Goal: Information Seeking & Learning: Check status

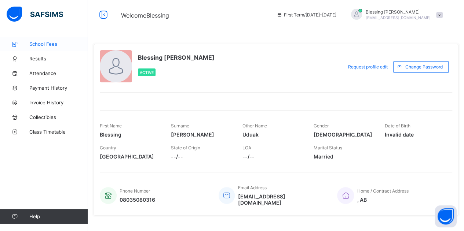
click at [45, 41] on span "School Fees" at bounding box center [58, 44] width 59 height 6
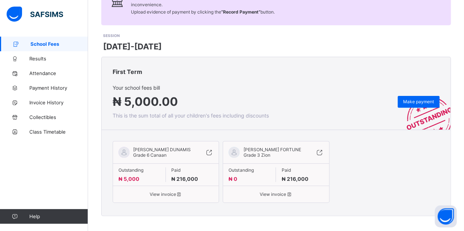
scroll to position [78, 0]
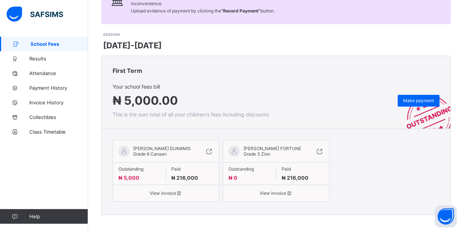
click at [265, 148] on span "[PERSON_NAME] FORTUNE" at bounding box center [272, 149] width 58 height 6
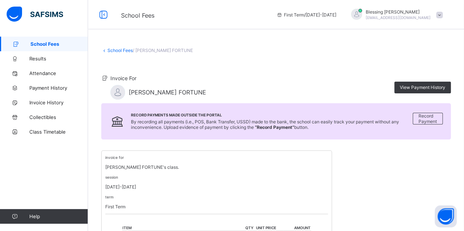
click at [369, 14] on div "First Term / [DATE]-[DATE] Blessing Godfrey [EMAIL_ADDRESS][DOMAIN_NAME]" at bounding box center [368, 14] width 191 height 29
click at [336, 14] on span "First Term / [DATE]-[DATE]" at bounding box center [306, 15] width 60 height 6
click at [283, 14] on icon at bounding box center [279, 15] width 6 height 6
click at [334, 14] on span "First Term / [DATE]-[DATE]" at bounding box center [306, 15] width 60 height 6
click at [120, 50] on link "School Fees" at bounding box center [119, 51] width 25 height 6
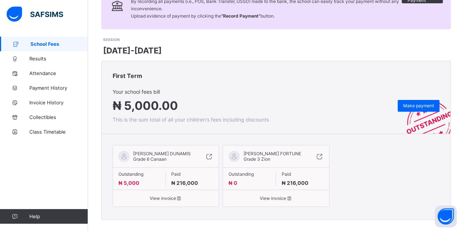
scroll to position [78, 0]
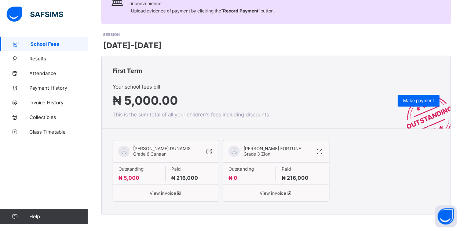
click at [264, 149] on span "[PERSON_NAME] FORTUNE" at bounding box center [272, 149] width 58 height 6
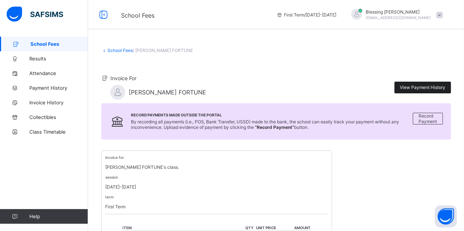
click at [422, 87] on span "View Payment History" at bounding box center [422, 88] width 45 height 6
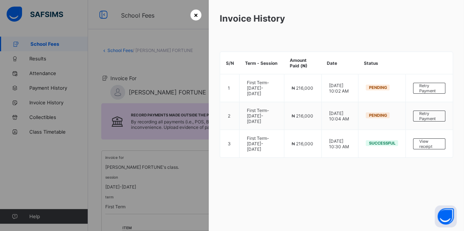
click at [194, 17] on span "×" at bounding box center [196, 15] width 4 height 8
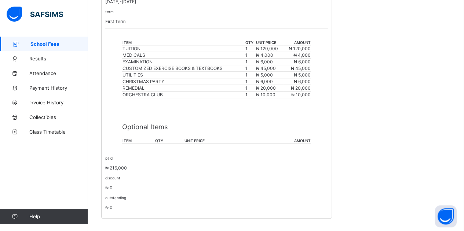
scroll to position [186, 0]
click at [37, 59] on span "Results" at bounding box center [58, 59] width 59 height 6
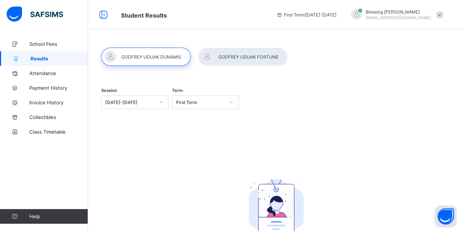
click at [237, 57] on div at bounding box center [242, 57] width 89 height 18
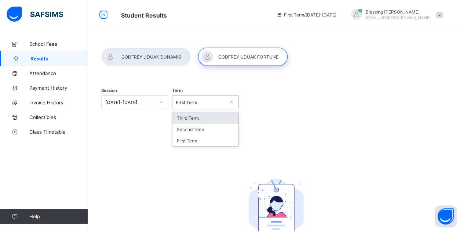
click at [194, 99] on div "First Term" at bounding box center [198, 102] width 52 height 10
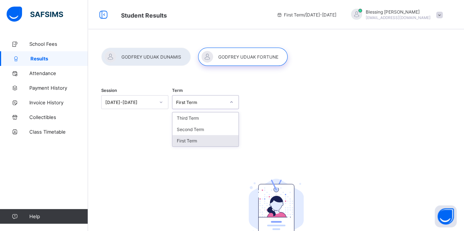
click at [186, 138] on div "First Term" at bounding box center [205, 140] width 66 height 11
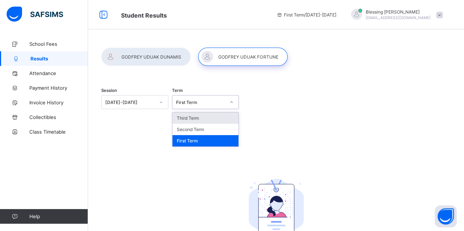
click at [186, 101] on div "First Term" at bounding box center [201, 103] width 50 height 6
click at [191, 129] on div "Second Term" at bounding box center [205, 129] width 66 height 11
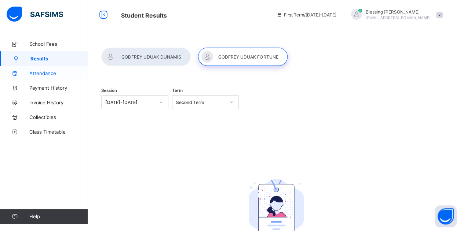
click at [52, 73] on span "Attendance" at bounding box center [58, 73] width 59 height 6
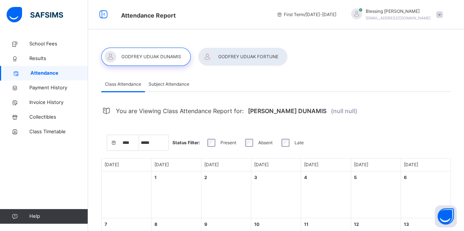
select select "****"
select select "*"
click at [230, 58] on div at bounding box center [242, 57] width 89 height 18
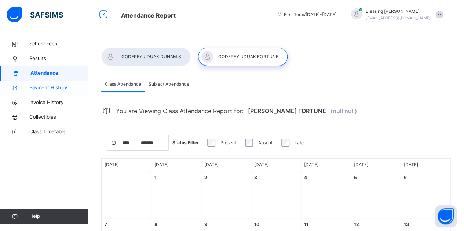
click at [55, 89] on span "Payment History" at bounding box center [58, 87] width 59 height 7
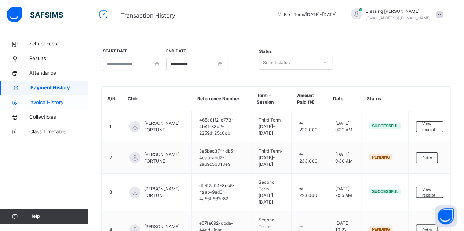
click at [48, 104] on span "Invoice History" at bounding box center [58, 102] width 59 height 7
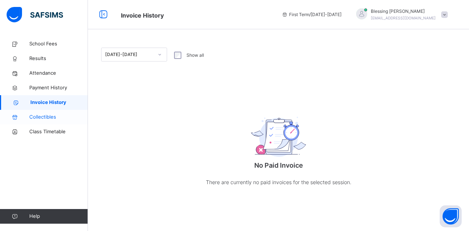
click at [56, 115] on span "Collectibles" at bounding box center [58, 117] width 59 height 7
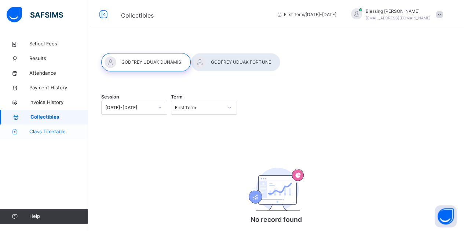
click at [43, 128] on span "Class Timetable" at bounding box center [58, 131] width 59 height 7
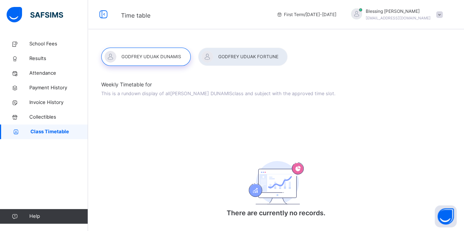
click at [241, 54] on div at bounding box center [242, 57] width 89 height 18
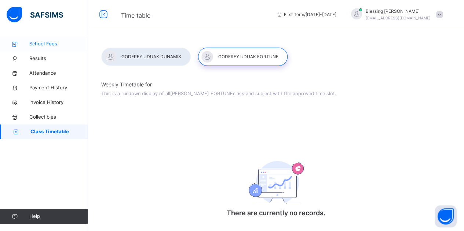
click at [48, 44] on span "School Fees" at bounding box center [58, 43] width 59 height 7
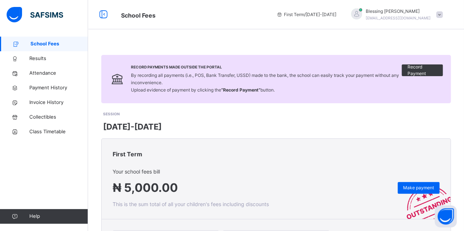
click at [129, 125] on span "[DATE]-[DATE]" at bounding box center [132, 127] width 59 height 12
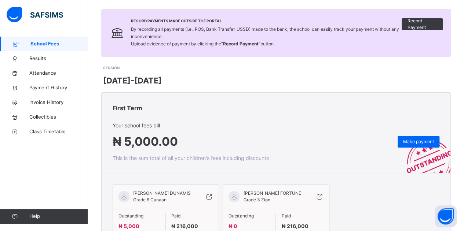
scroll to position [98, 0]
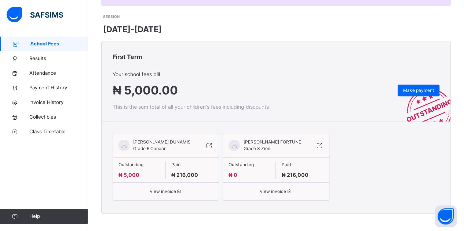
click at [276, 143] on span "[PERSON_NAME] FORTUNE" at bounding box center [272, 142] width 58 height 7
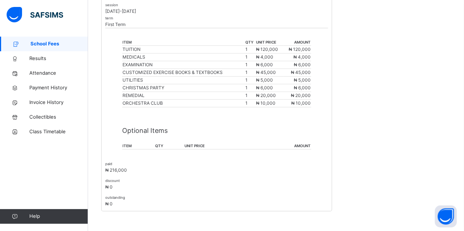
scroll to position [173, 0]
